Goal: Task Accomplishment & Management: Manage account settings

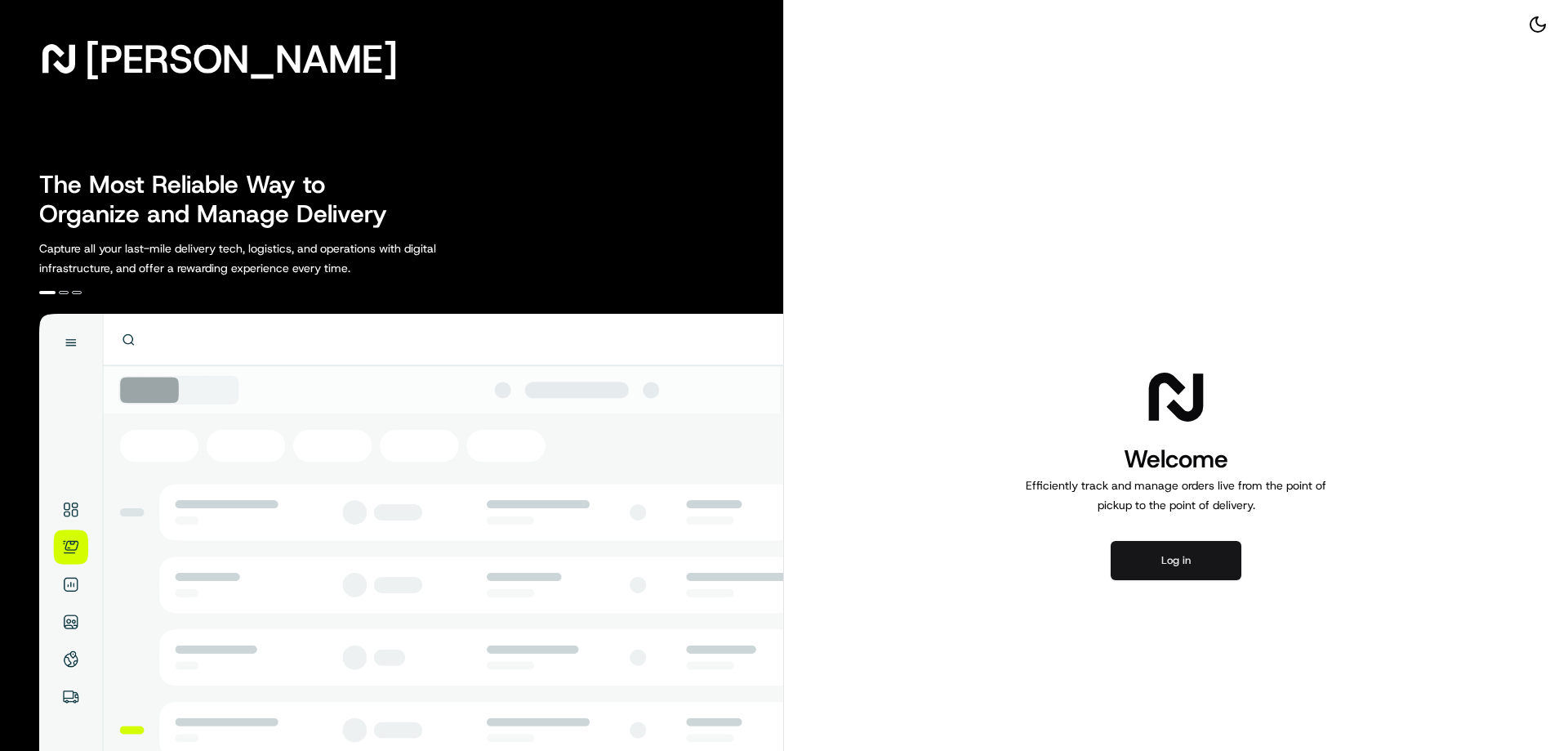
click at [1167, 562] on button "Log in" at bounding box center [1175, 560] width 131 height 39
